Goal: Task Accomplishment & Management: Use online tool/utility

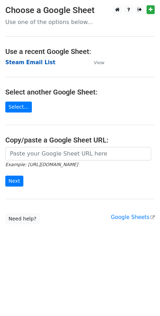
click at [39, 63] on strong "Steam Email List" at bounding box center [30, 62] width 50 height 6
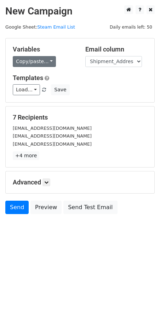
click at [41, 64] on link "Copy/paste..." at bounding box center [34, 61] width 43 height 11
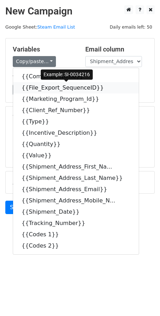
drag, startPoint x: 91, startPoint y: 86, endPoint x: 82, endPoint y: 89, distance: 9.6
click at [105, 86] on icon at bounding box center [108, 88] width 6 height 6
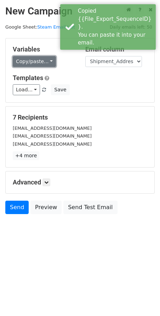
click at [35, 60] on link "Copy/paste..." at bounding box center [34, 61] width 43 height 11
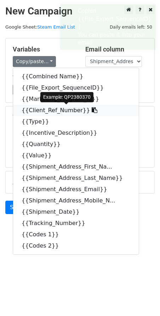
click at [91, 112] on icon at bounding box center [94, 110] width 6 height 6
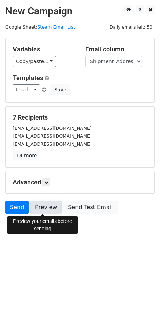
click at [43, 206] on link "Preview" at bounding box center [45, 207] width 31 height 13
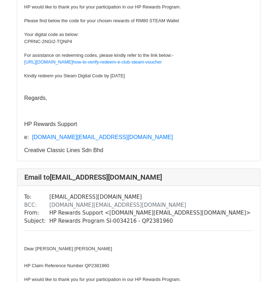
scroll to position [706, 0]
